Goal: Task Accomplishment & Management: Manage account settings

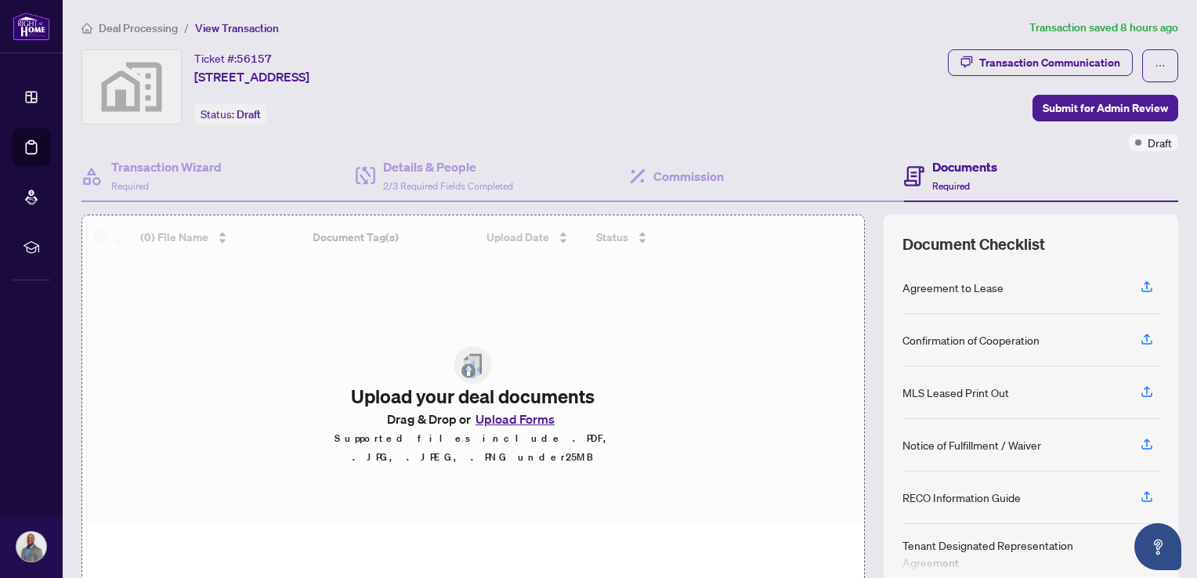
scroll to position [40, 0]
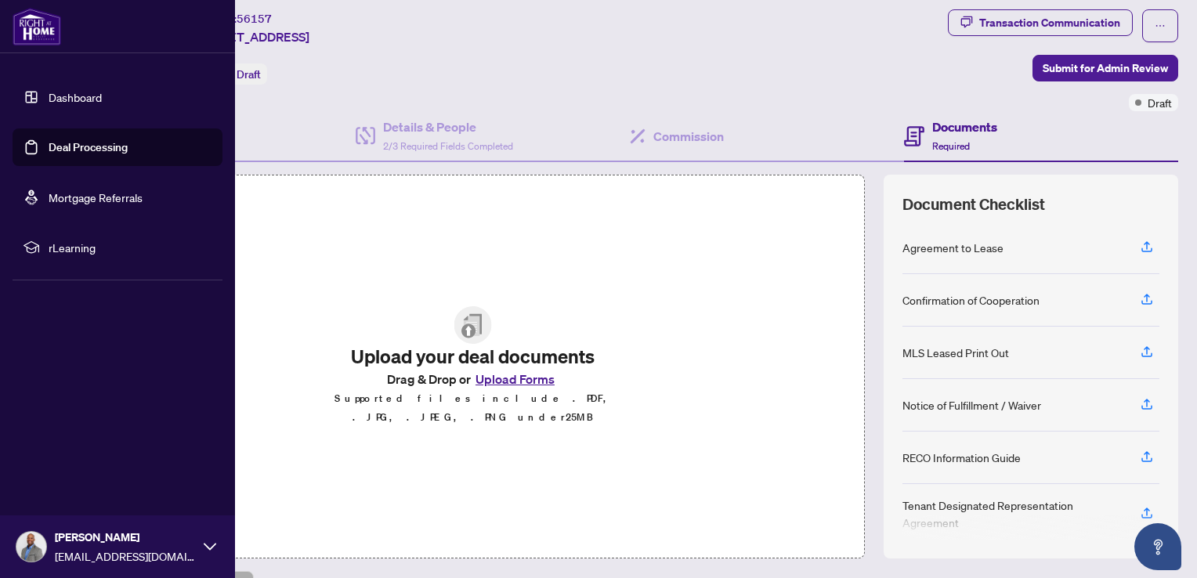
click at [49, 140] on link "Deal Processing" at bounding box center [88, 147] width 79 height 14
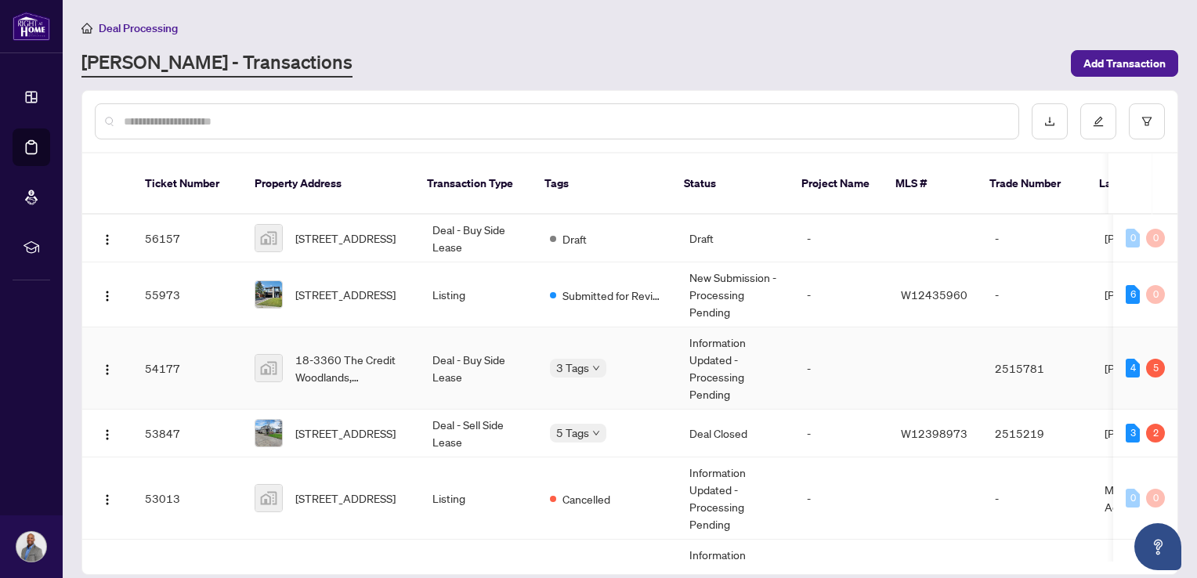
click at [270, 355] on img at bounding box center [268, 368] width 27 height 27
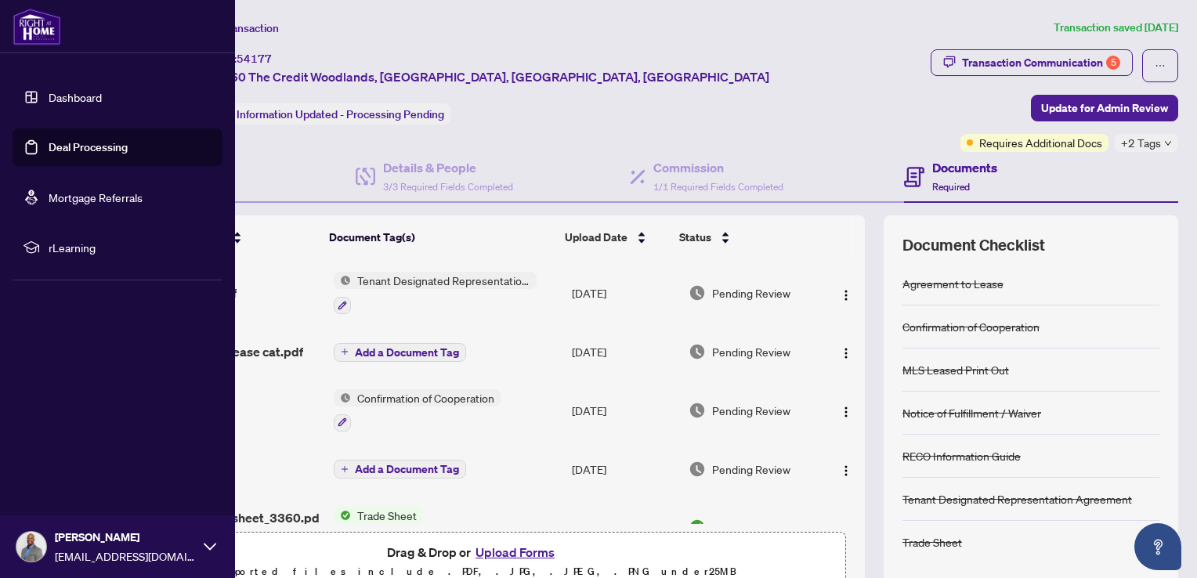
click at [72, 154] on link "Deal Processing" at bounding box center [88, 147] width 79 height 14
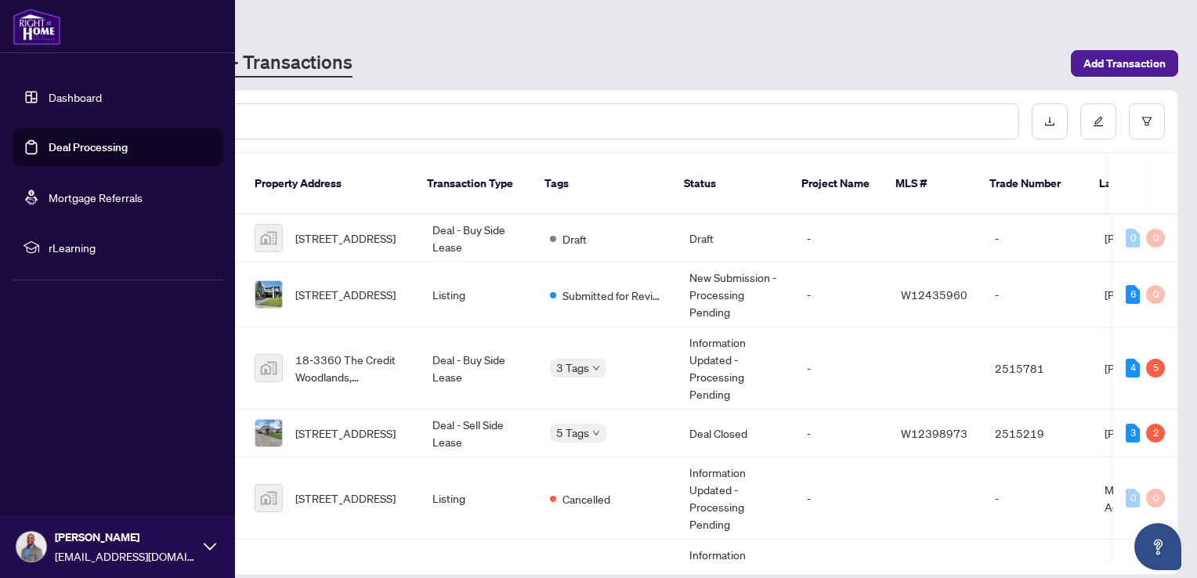
click at [72, 154] on link "Deal Processing" at bounding box center [88, 147] width 79 height 14
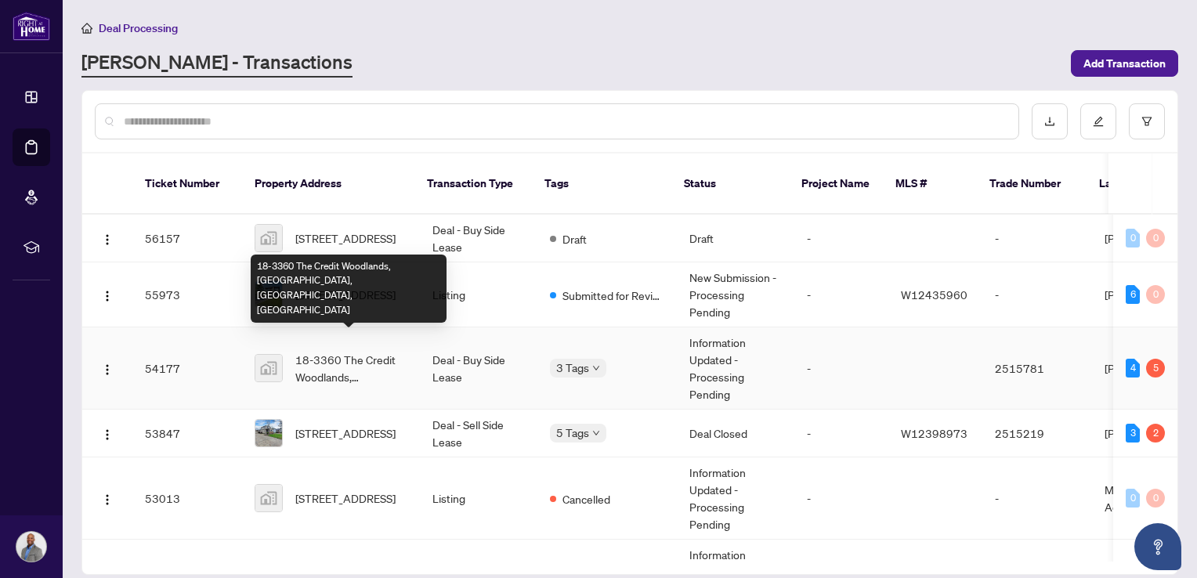
click at [374, 360] on span "18-3360 The Credit Woodlands, [GEOGRAPHIC_DATA], [GEOGRAPHIC_DATA], [GEOGRAPHIC…" at bounding box center [351, 368] width 112 height 34
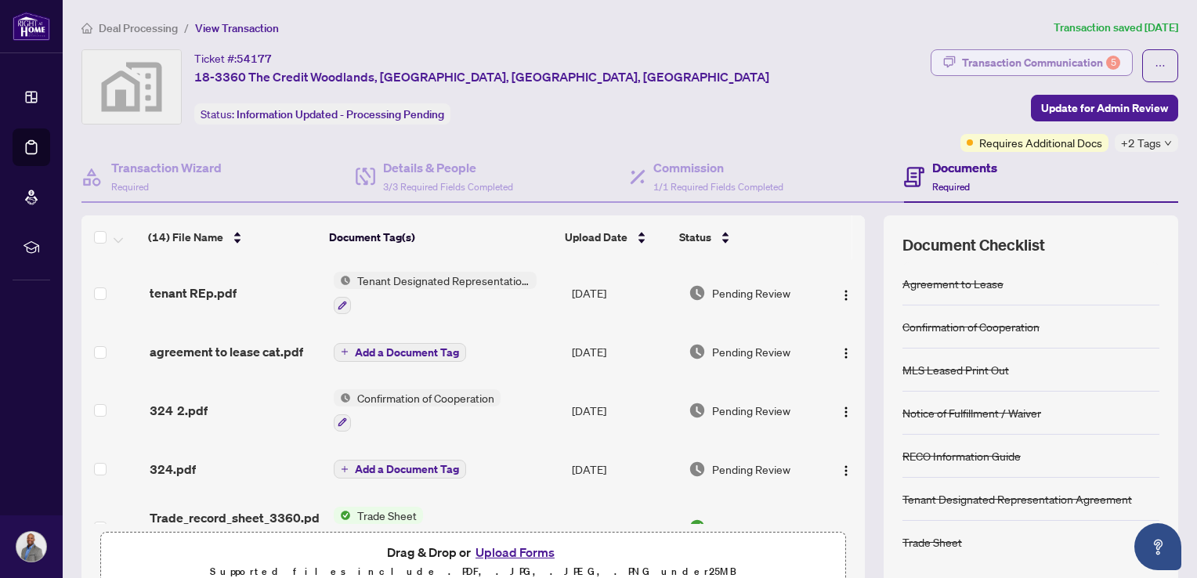
click at [1053, 64] on div "Transaction Communication 5" at bounding box center [1041, 62] width 158 height 25
type textarea "**********"
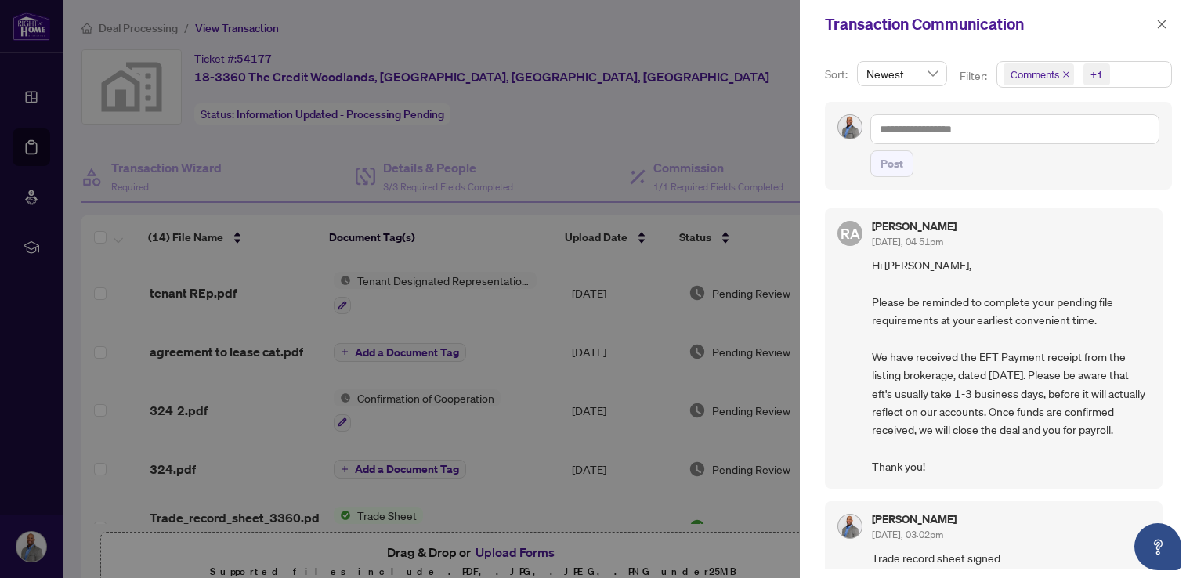
click at [721, 103] on div at bounding box center [598, 289] width 1197 height 578
click at [1166, 27] on icon "close" at bounding box center [1162, 24] width 11 height 11
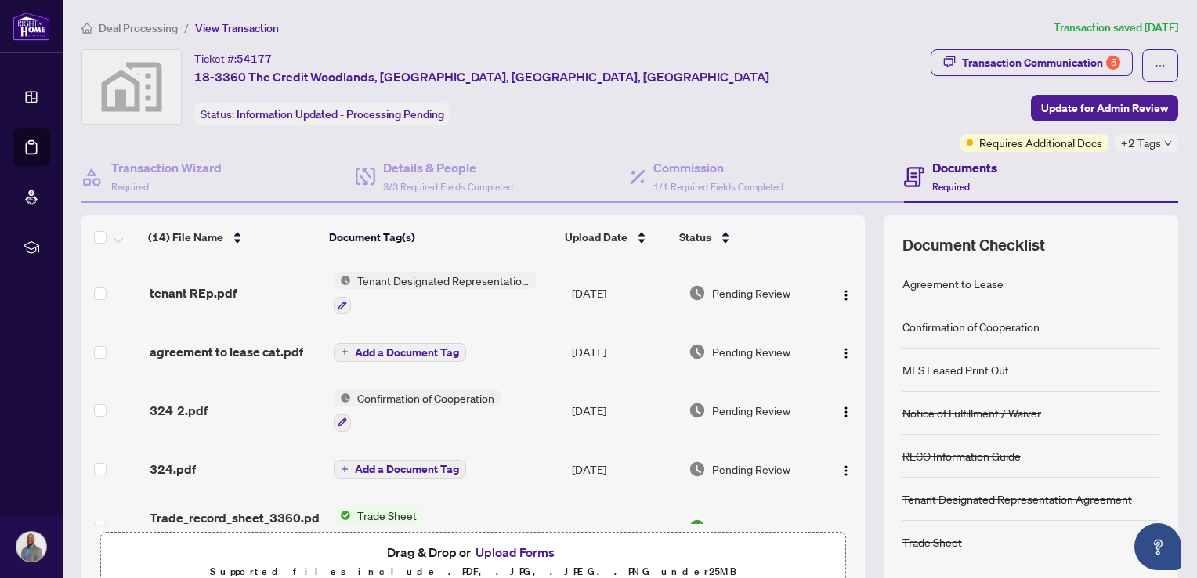
click at [419, 357] on button "Add a Document Tag" at bounding box center [400, 352] width 132 height 19
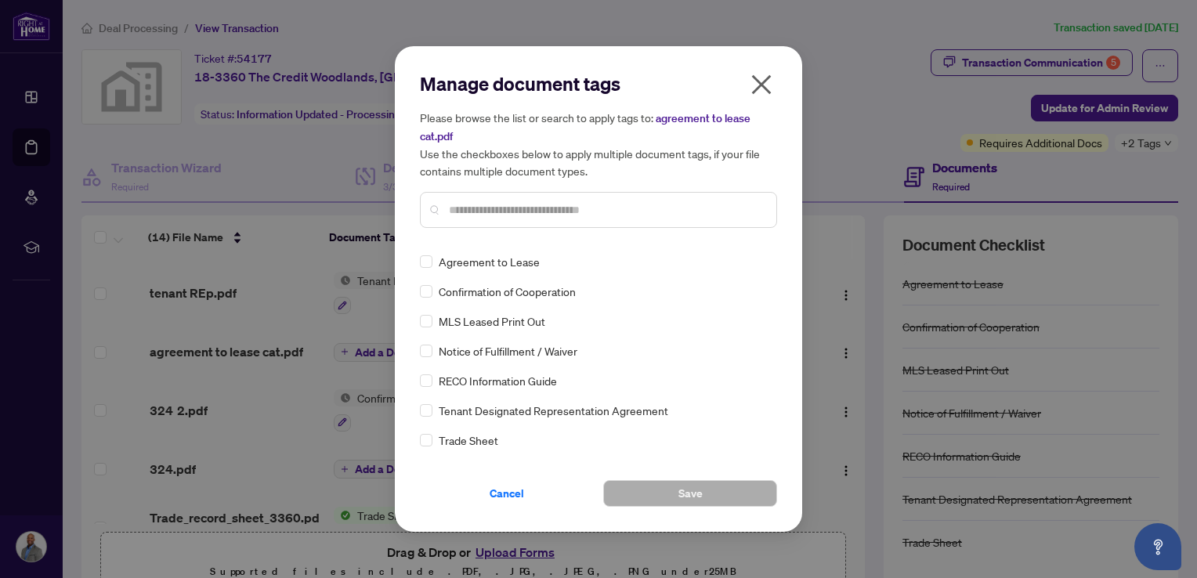
click at [337, 353] on div "Manage document tags Please browse the list or search to apply tags to: agreeme…" at bounding box center [598, 289] width 1197 height 578
click at [759, 78] on icon "close" at bounding box center [761, 84] width 25 height 25
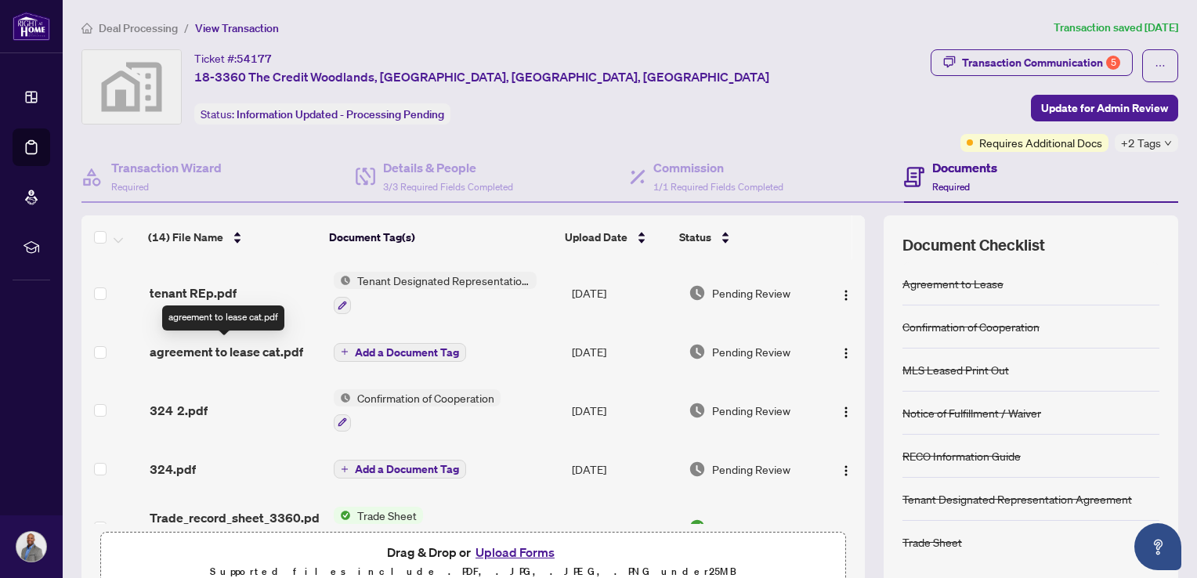
click at [206, 343] on span "agreement to lease cat.pdf" at bounding box center [227, 351] width 154 height 19
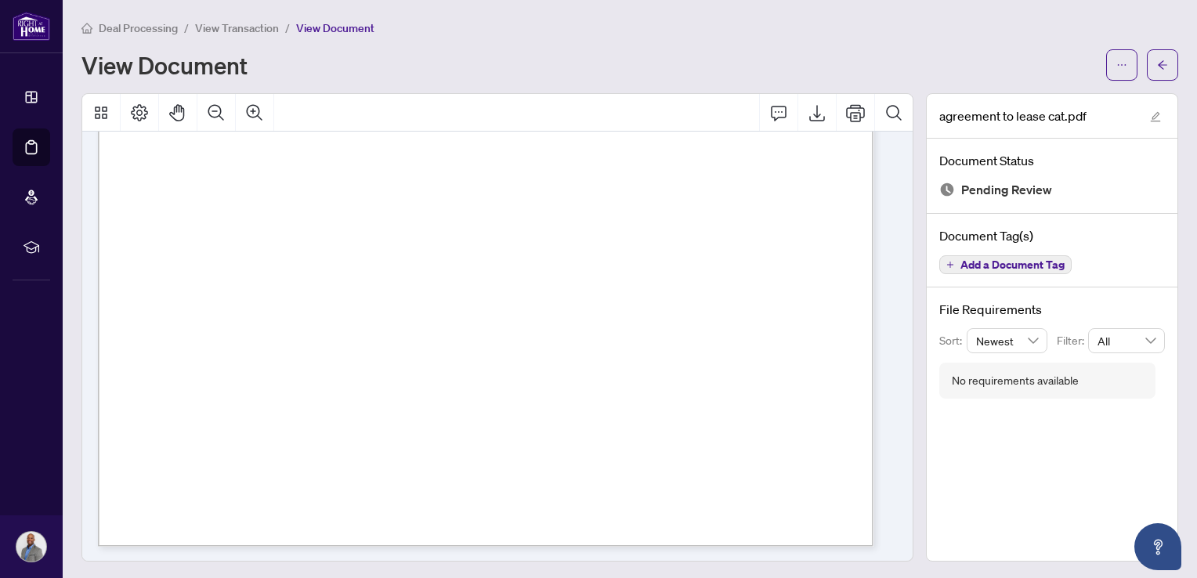
scroll to position [2, 0]
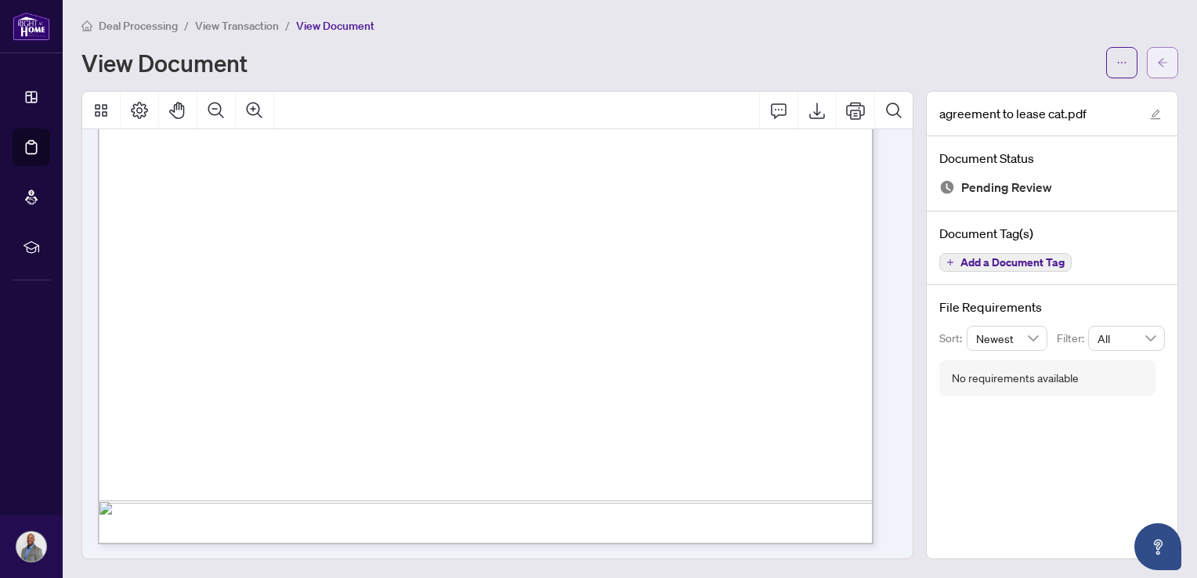
click at [1157, 57] on icon "arrow-left" at bounding box center [1162, 62] width 11 height 11
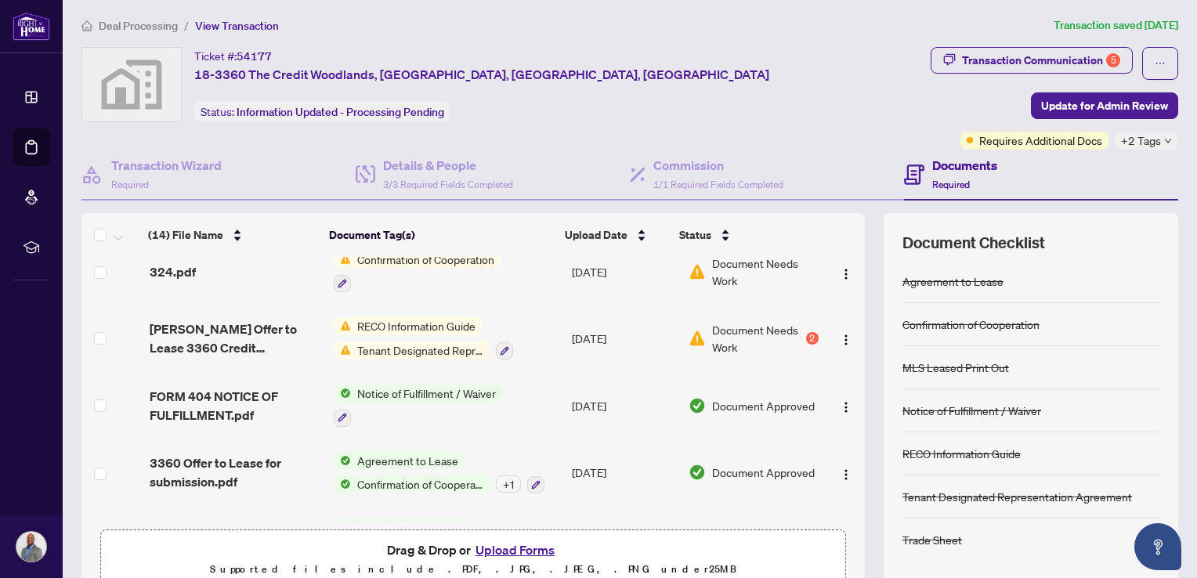
scroll to position [588, 0]
click at [415, 318] on span "RECO Information Guide" at bounding box center [416, 326] width 131 height 17
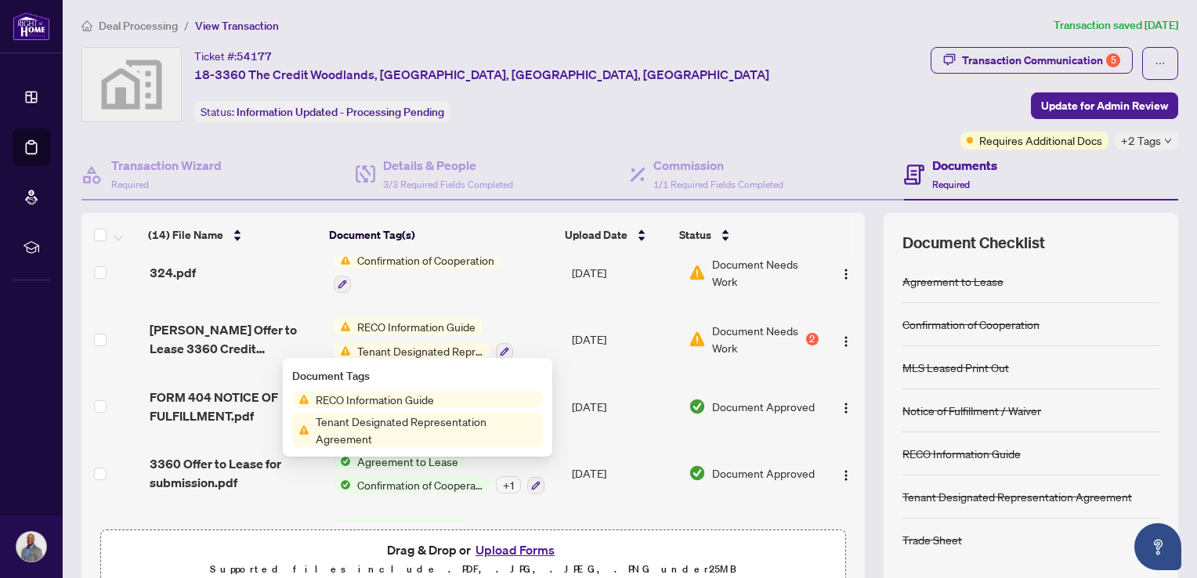
click at [339, 404] on span "RECO Information Guide" at bounding box center [375, 399] width 131 height 17
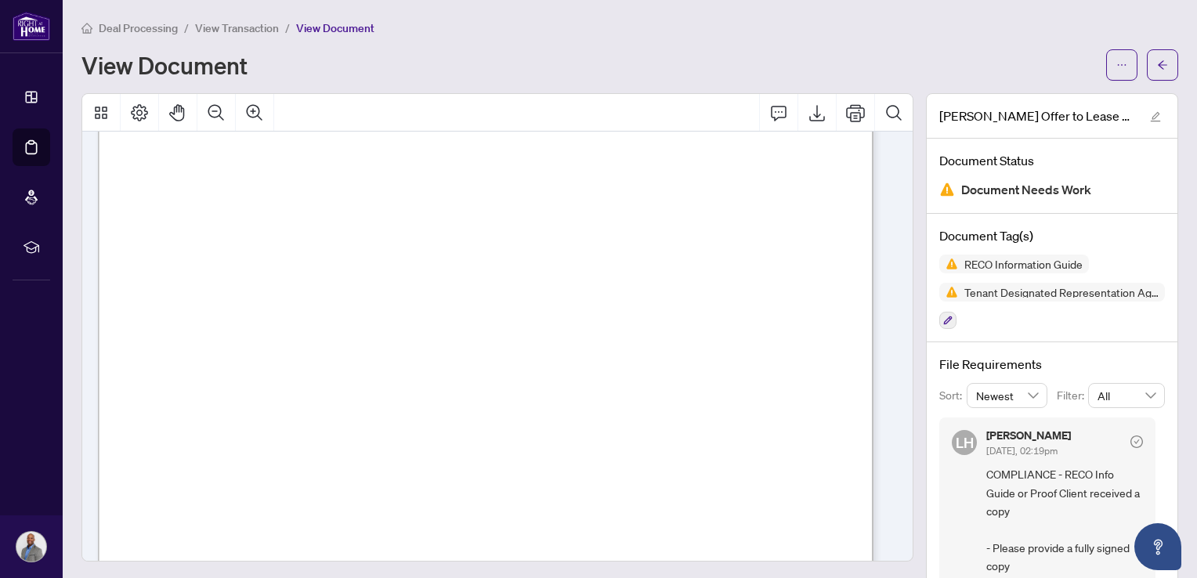
scroll to position [27949, 0]
click at [1157, 66] on button "button" at bounding box center [1162, 64] width 31 height 31
